Goal: Task Accomplishment & Management: Use online tool/utility

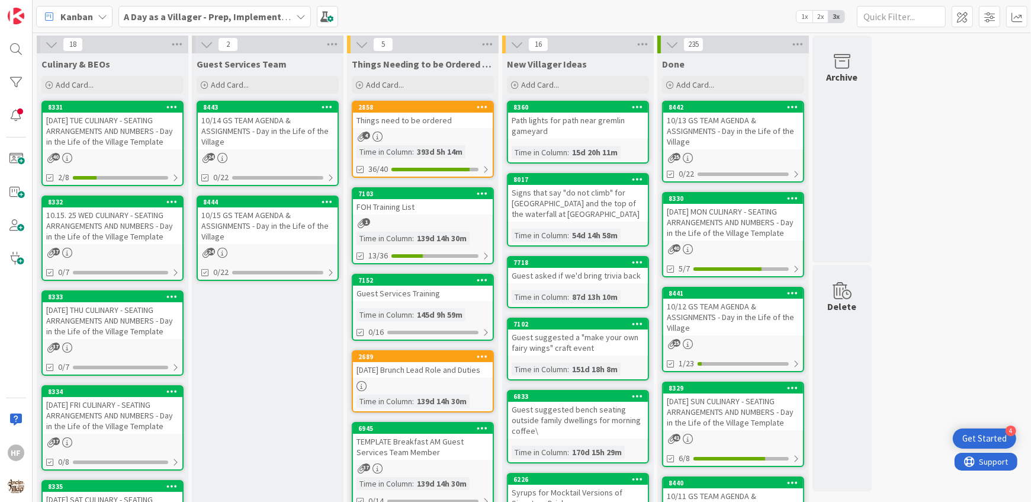
click at [147, 234] on div "10.15. 25 WED CULINARY - SEATING ARRANGEMENTS AND NUMBERS - Day in the Life of …" at bounding box center [113, 225] width 140 height 37
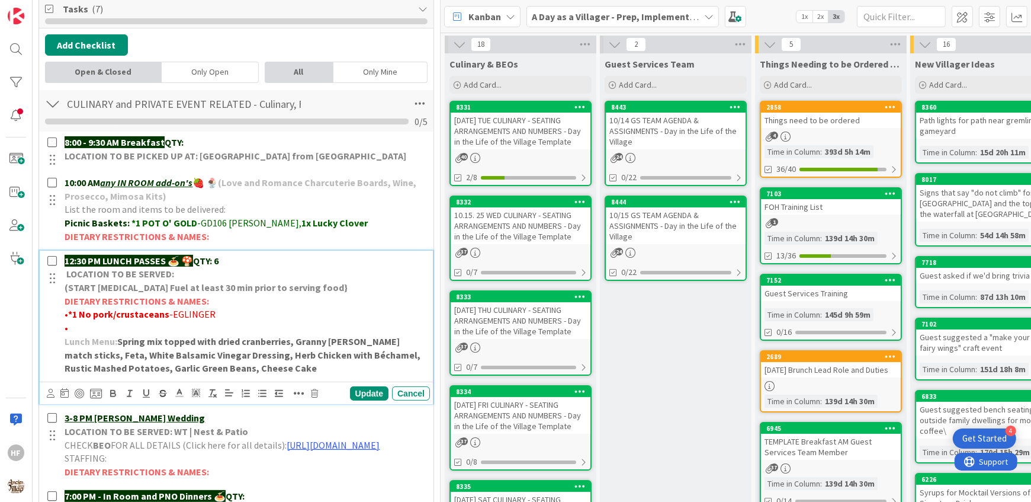
click at [221, 257] on p "12:30 PM LUNCH PASSES 🍝 🍄 QTY: 6" at bounding box center [245, 261] width 361 height 14
click at [165, 328] on p "•" at bounding box center [245, 328] width 361 height 14
click at [124, 322] on span "[PERSON_NAME]" at bounding box center [146, 328] width 70 height 12
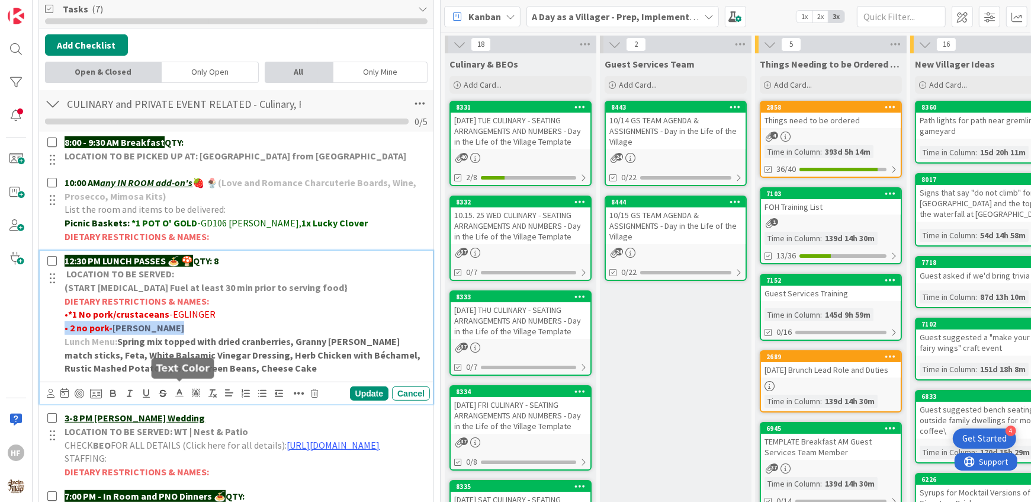
click at [179, 389] on polyline at bounding box center [180, 391] width 4 height 5
click at [191, 404] on span at bounding box center [192, 407] width 9 height 9
click at [375, 389] on div "Update" at bounding box center [369, 393] width 38 height 14
